Goal: Transaction & Acquisition: Purchase product/service

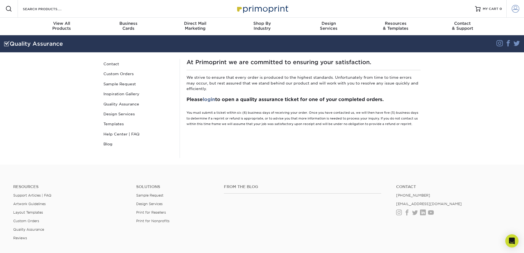
click at [513, 7] on span at bounding box center [516, 9] width 8 height 8
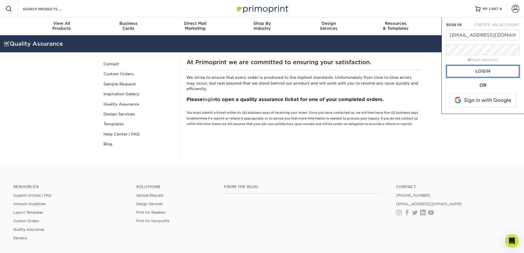
click at [479, 70] on link "Login" at bounding box center [482, 71] width 73 height 13
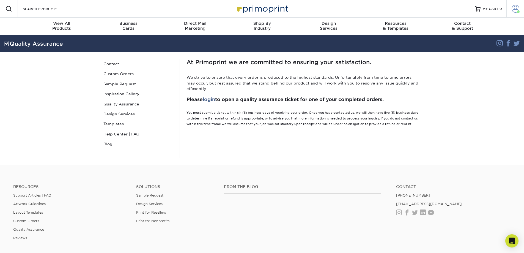
click at [516, 7] on span at bounding box center [516, 9] width 8 height 8
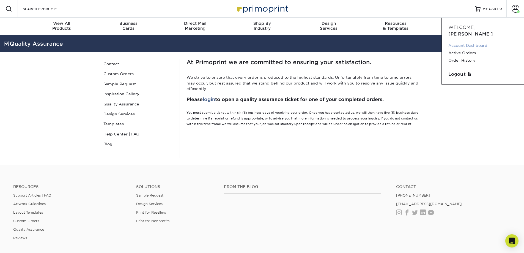
click at [469, 42] on link "Account Dashboard" at bounding box center [482, 45] width 69 height 7
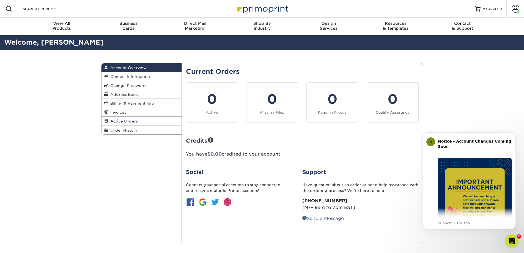
click at [131, 121] on span "Active Orders" at bounding box center [123, 121] width 30 height 4
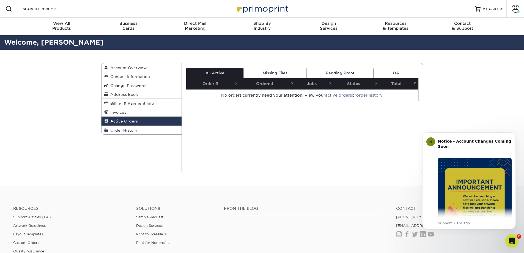
click at [162, 130] on link "Order History" at bounding box center [142, 130] width 80 height 9
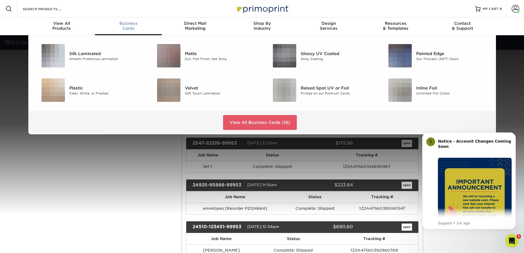
click at [127, 28] on div "Business Cards" at bounding box center [128, 26] width 67 height 10
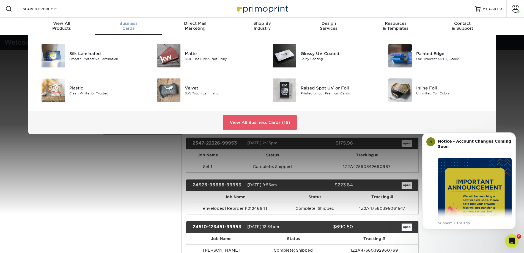
click at [519, 89] on div "Silk Laminated Smooth Protective Lamination Matte Dull, Flat Finish, Not Shiny" at bounding box center [262, 84] width 524 height 99
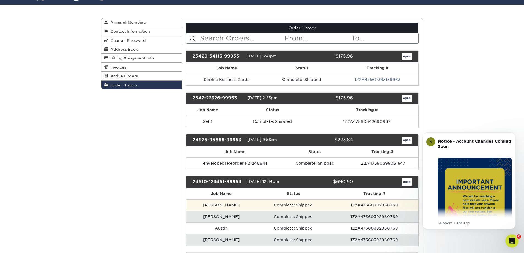
scroll to position [55, 0]
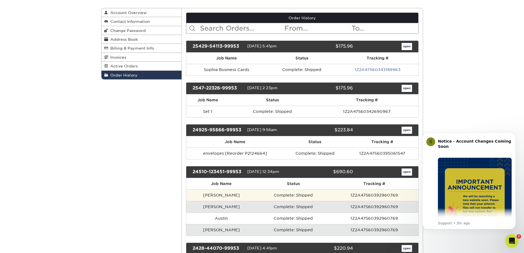
click at [267, 195] on td "Complete: Shipped" at bounding box center [293, 195] width 74 height 12
click at [208, 195] on td "Brianna" at bounding box center [221, 195] width 70 height 12
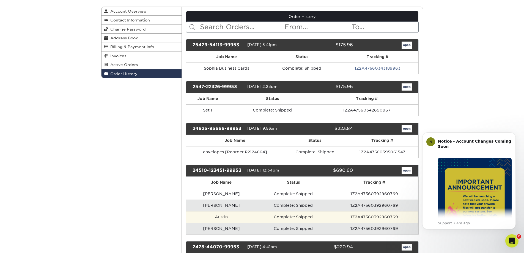
scroll to position [110, 0]
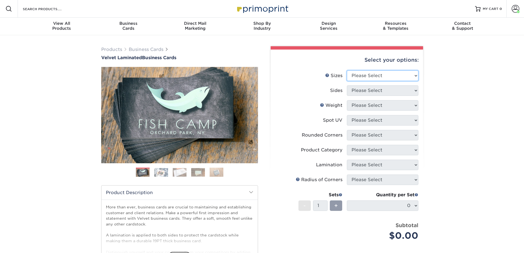
click at [379, 79] on select "Please Select 1.5" x 3.5" - Mini 1.75" x 3.5" - Mini 2" x 2" - Square 2" x 3" -…" at bounding box center [383, 75] width 72 height 10
click at [456, 88] on div "Products Business Cards Velvet Laminated Business Cards Previous Next" at bounding box center [262, 182] width 524 height 294
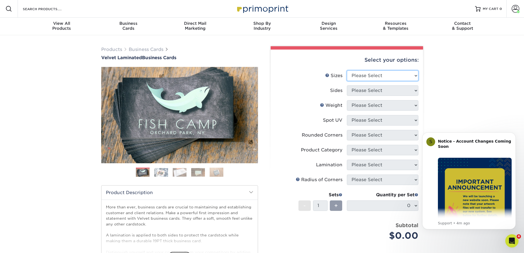
click at [364, 76] on select "Please Select 1.5" x 3.5" - Mini 1.75" x 3.5" - Mini 2" x 2" - Square 2" x 3" -…" at bounding box center [383, 75] width 72 height 10
select select "2.00x3.50"
click at [347, 70] on select "Please Select 1.5" x 3.5" - Mini 1.75" x 3.5" - Mini 2" x 2" - Square 2" x 3" -…" at bounding box center [383, 75] width 72 height 10
click at [386, 91] on select "Please Select Print Both Sides Print Front Only" at bounding box center [383, 90] width 72 height 10
select select "13abbda7-1d64-4f25-8bb2-c179b224825d"
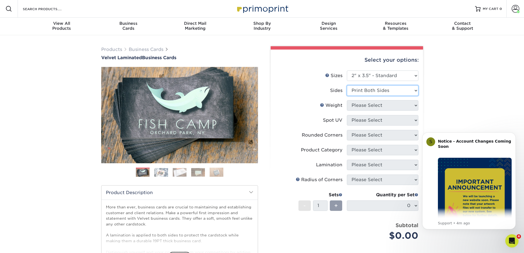
click at [347, 85] on select "Please Select Print Both Sides Print Front Only" at bounding box center [383, 90] width 72 height 10
click at [395, 105] on select "Please Select 16PT" at bounding box center [383, 105] width 72 height 10
select select "16PT"
click at [347, 100] on select "Please Select 16PT" at bounding box center [383, 105] width 72 height 10
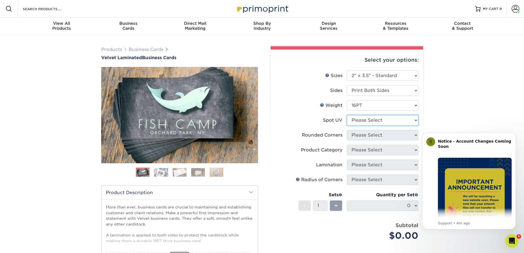
click at [397, 121] on select "Please Select No Spot UV Front and Back (Both Sides) Front Only Back Only" at bounding box center [383, 120] width 72 height 10
select select "0"
click at [347, 115] on select "Please Select No Spot UV Front and Back (Both Sides) Front Only Back Only" at bounding box center [383, 120] width 72 height 10
click at [387, 137] on select "Please Select Yes - Round 2 Corners Yes - Round 4 Corners No" at bounding box center [383, 135] width 72 height 10
select select "0"
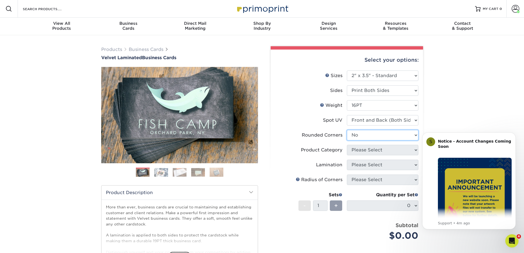
click at [347, 130] on select "Please Select Yes - Round 2 Corners Yes - Round 4 Corners No" at bounding box center [383, 135] width 72 height 10
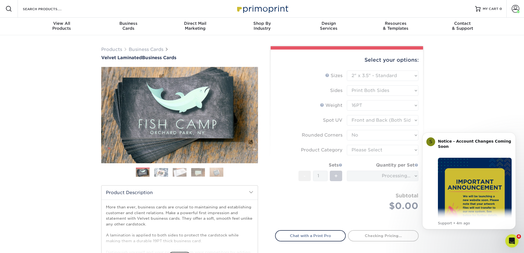
click at [463, 110] on div "Products Business Cards Velvet Laminated Business Cards Previous Next" at bounding box center [262, 182] width 524 height 294
click at [512, 134] on button "Dismiss notification" at bounding box center [514, 133] width 7 height 7
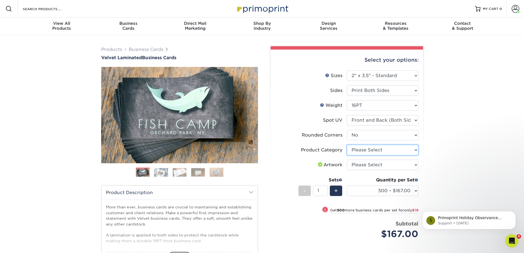
click at [385, 150] on select "Please Select Business Cards" at bounding box center [383, 150] width 72 height 10
select select "3b5148f1-0588-4f88-a218-97bcfdce65c1"
click at [347, 145] on select "Please Select Business Cards" at bounding box center [383, 150] width 72 height 10
click at [384, 166] on select "Please Select I will upload files I need a design - $100" at bounding box center [383, 165] width 72 height 10
select select "upload"
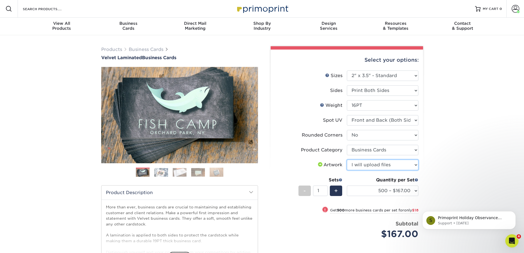
click at [347, 160] on select "Please Select I will upload files I need a design - $100" at bounding box center [383, 165] width 72 height 10
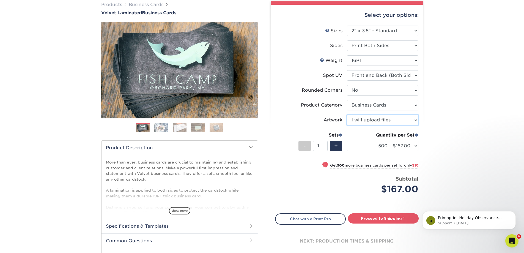
scroll to position [55, 0]
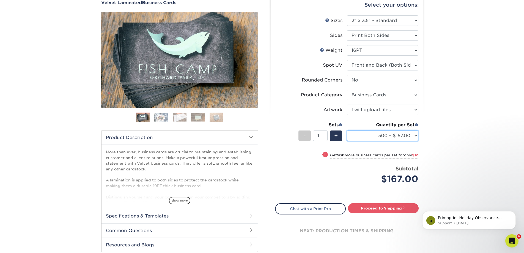
click at [408, 137] on select "500 – $167.00 1000 – $185.00 2500 – $439.00 5000 – $733.00 10000 – $1307.00" at bounding box center [383, 135] width 72 height 10
click at [347, 130] on select "500 – $167.00 1000 – $185.00 2500 – $439.00 5000 – $733.00 10000 – $1307.00" at bounding box center [383, 135] width 72 height 10
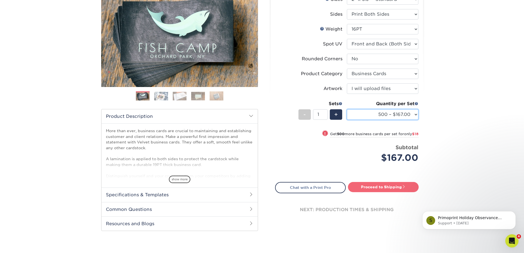
scroll to position [110, 0]
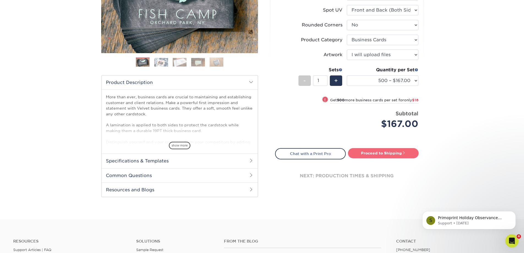
click at [390, 152] on link "Proceed to Shipping" at bounding box center [383, 153] width 71 height 10
type input "Set 1"
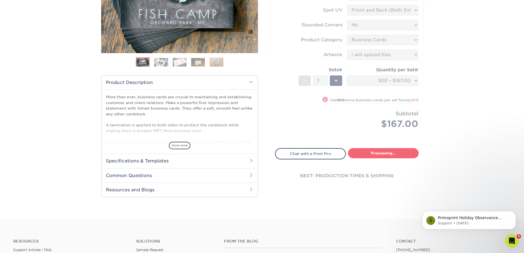
select select "4255bcc9-c807-49ed-9fda-38550f218dbc"
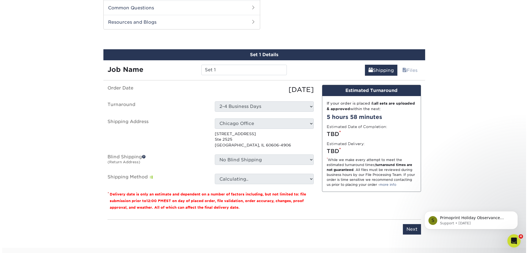
scroll to position [280, 0]
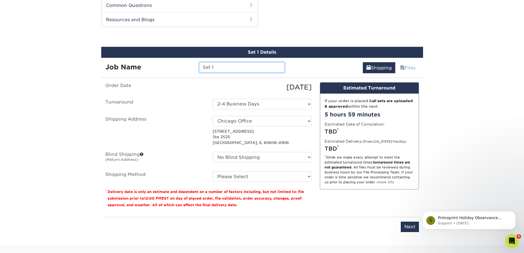
drag, startPoint x: 253, startPoint y: 68, endPoint x: 183, endPoint y: 68, distance: 69.9
click at [184, 68] on div "Job Name Set 1" at bounding box center [195, 67] width 188 height 10
type input "Abby Business Cards"
click at [278, 121] on select "Select One Chicago Office + Add New Address" at bounding box center [262, 121] width 99 height 10
select select "newaddress"
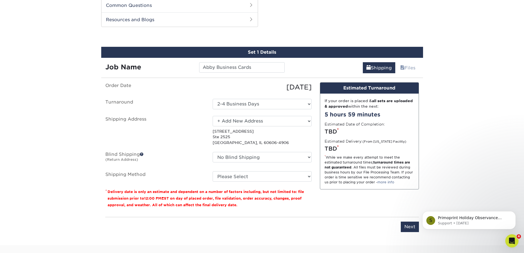
click at [213, 116] on select "Select One Chicago Office + Add New Address" at bounding box center [262, 121] width 99 height 10
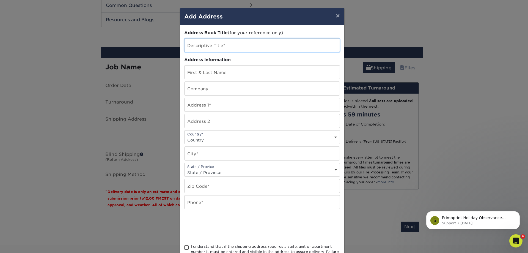
click at [227, 46] on input "text" at bounding box center [262, 45] width 155 height 13
type input "Chelsey Home"
type input "Chelsey Rabalais"
type input "1065 Ironwood Court"
click at [263, 139] on select "Country United States Canada ----------------------------- Afghanistan Albania …" at bounding box center [262, 140] width 155 height 8
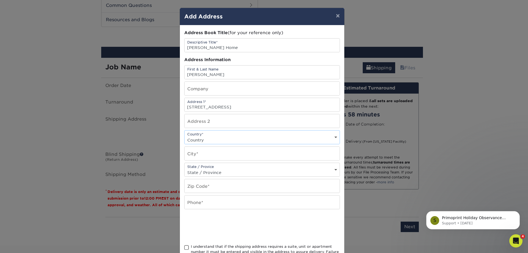
select select "US"
click at [185, 136] on select "Country United States Canada ----------------------------- Afghanistan Albania …" at bounding box center [262, 140] width 155 height 8
click at [231, 154] on input "text" at bounding box center [262, 153] width 155 height 13
type input "Glenview"
select select "IL"
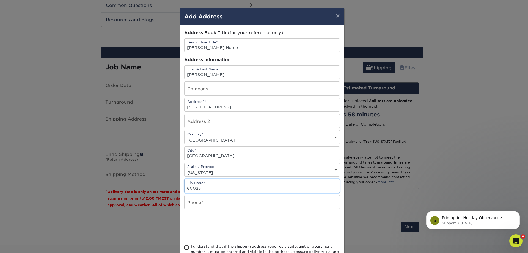
type input "60025"
click at [281, 202] on input "text" at bounding box center [262, 201] width 155 height 13
type input "9522705655"
click at [289, 216] on div at bounding box center [262, 226] width 156 height 21
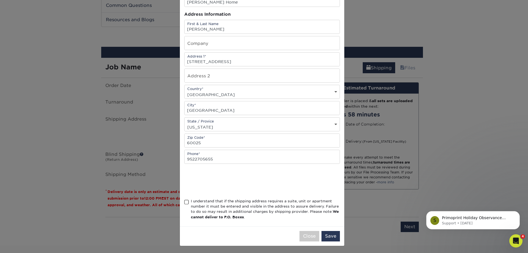
scroll to position [46, 0]
click at [184, 201] on span at bounding box center [186, 201] width 5 height 5
click at [0, 0] on input "I understand that if the shipping address requires a suite, unit or apartment n…" at bounding box center [0, 0] width 0 height 0
click at [327, 237] on button "Save" at bounding box center [331, 235] width 18 height 10
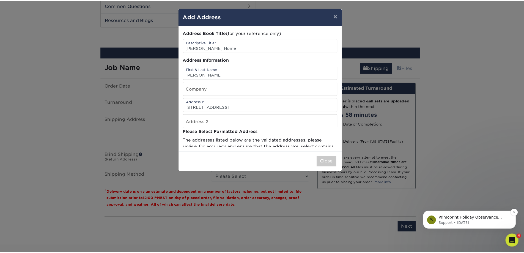
scroll to position [0, 0]
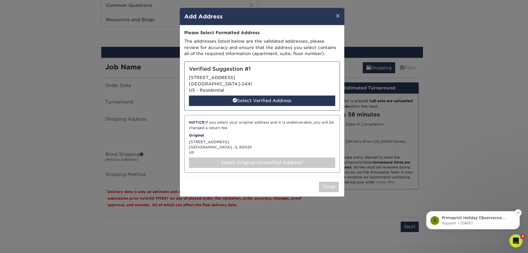
click at [517, 214] on icon "Dismiss notification" at bounding box center [518, 212] width 3 height 3
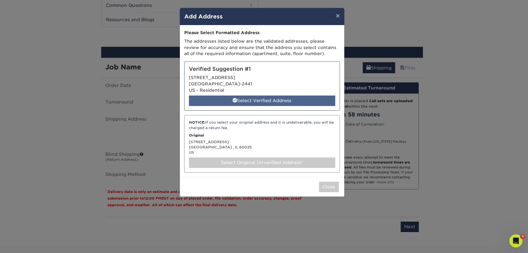
click at [258, 100] on div "Select Verified Address" at bounding box center [262, 100] width 146 height 10
select select "285100"
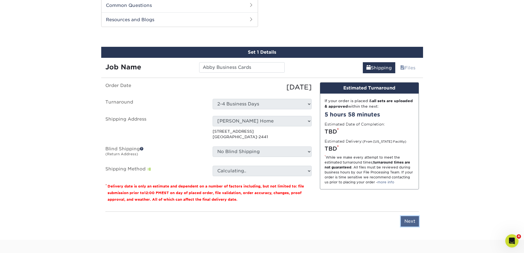
click at [407, 222] on input "Next" at bounding box center [410, 221] width 18 height 10
type input "Next"
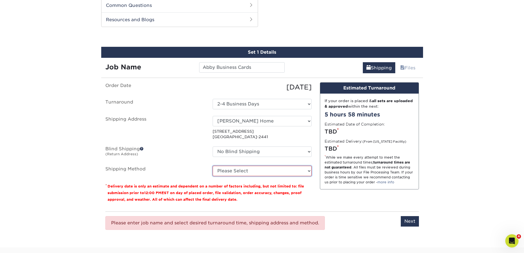
click at [276, 170] on select "Please Select Ground Shipping (+$8.96) 3 Day Shipping Service (+$20.07) 2 Day A…" at bounding box center [262, 171] width 99 height 10
select select "03"
click at [213, 166] on select "Please Select Ground Shipping (+$8.96) 3 Day Shipping Service (+$20.07) 2 Day A…" at bounding box center [262, 171] width 99 height 10
click at [456, 178] on div "Products Business Cards Velvet Laminated Business Cards Previous Next" at bounding box center [262, 1] width 524 height 492
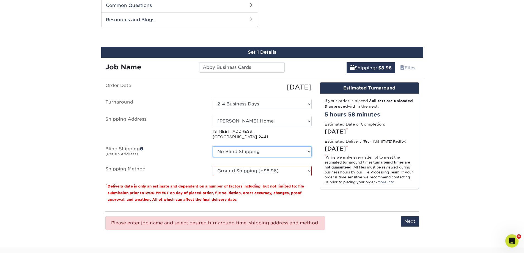
click at [267, 155] on select "No Blind Shipping Chicago Office + Add New Address" at bounding box center [262, 151] width 99 height 10
click at [266, 153] on select "No Blind Shipping Chicago Office + Add New Address" at bounding box center [262, 151] width 99 height 10
click at [412, 220] on input "Next" at bounding box center [410, 221] width 18 height 10
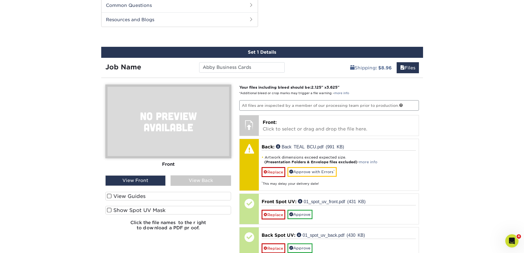
click at [470, 103] on div "Products Business Cards Velvet Laminated Business Cards Previous Next" at bounding box center [262, 25] width 524 height 541
